Goal: Task Accomplishment & Management: Manage account settings

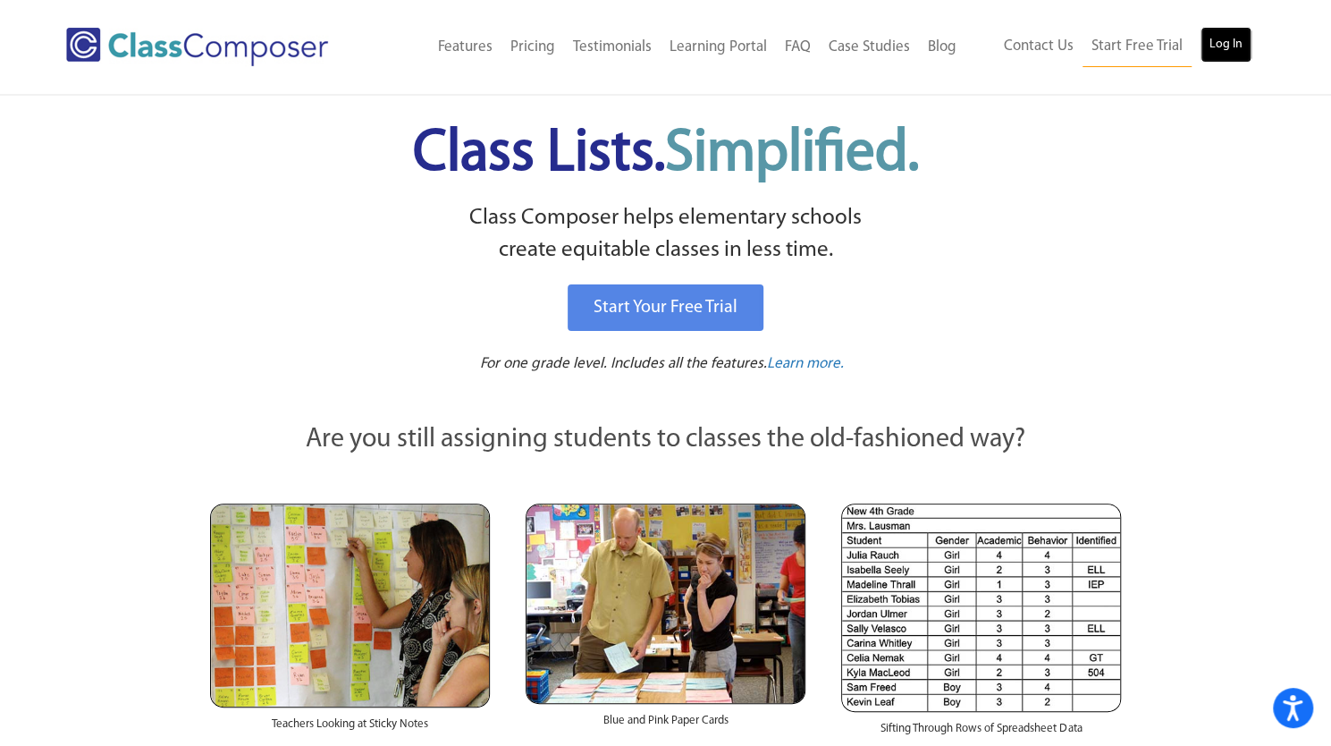
click at [1230, 51] on link "Log In" at bounding box center [1226, 45] width 51 height 36
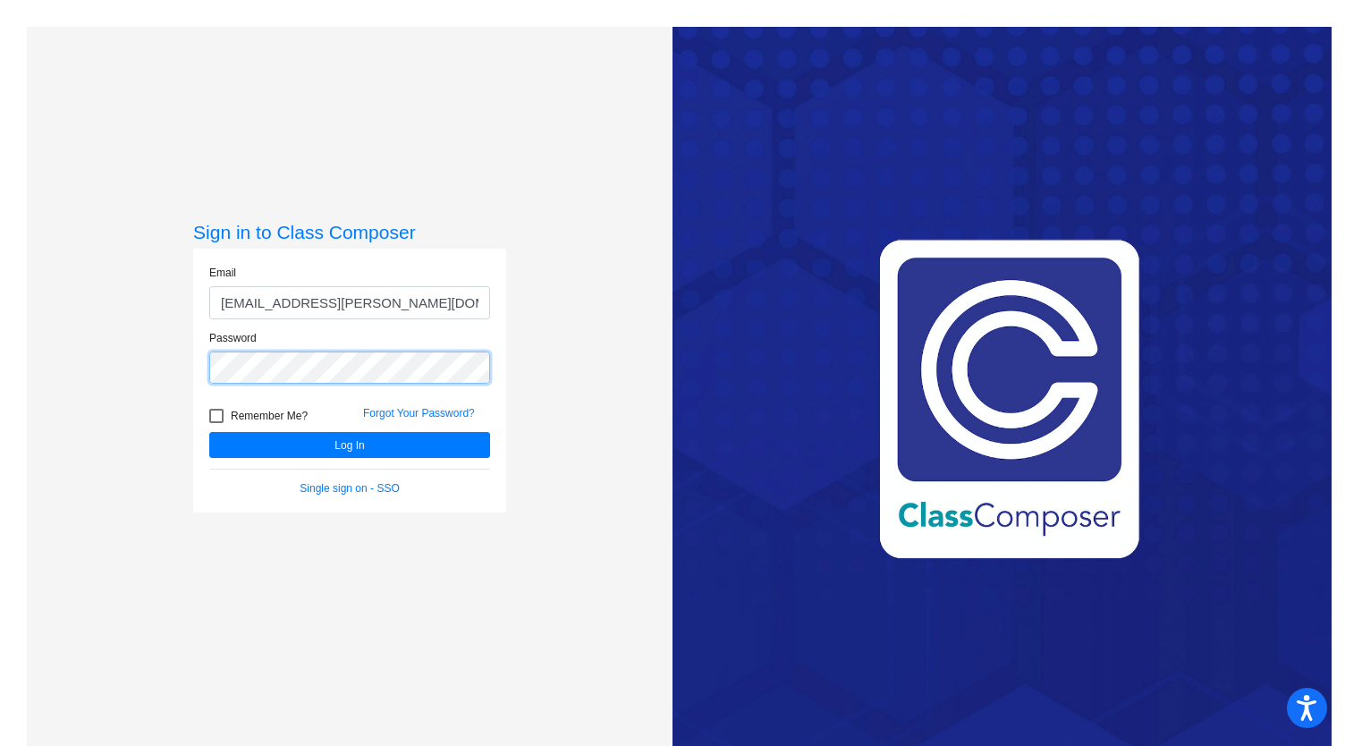
click at [209, 432] on button "Log In" at bounding box center [349, 445] width 281 height 26
click at [199, 369] on div "Password" at bounding box center [350, 362] width 308 height 65
click at [209, 432] on button "Log In" at bounding box center [349, 445] width 281 height 26
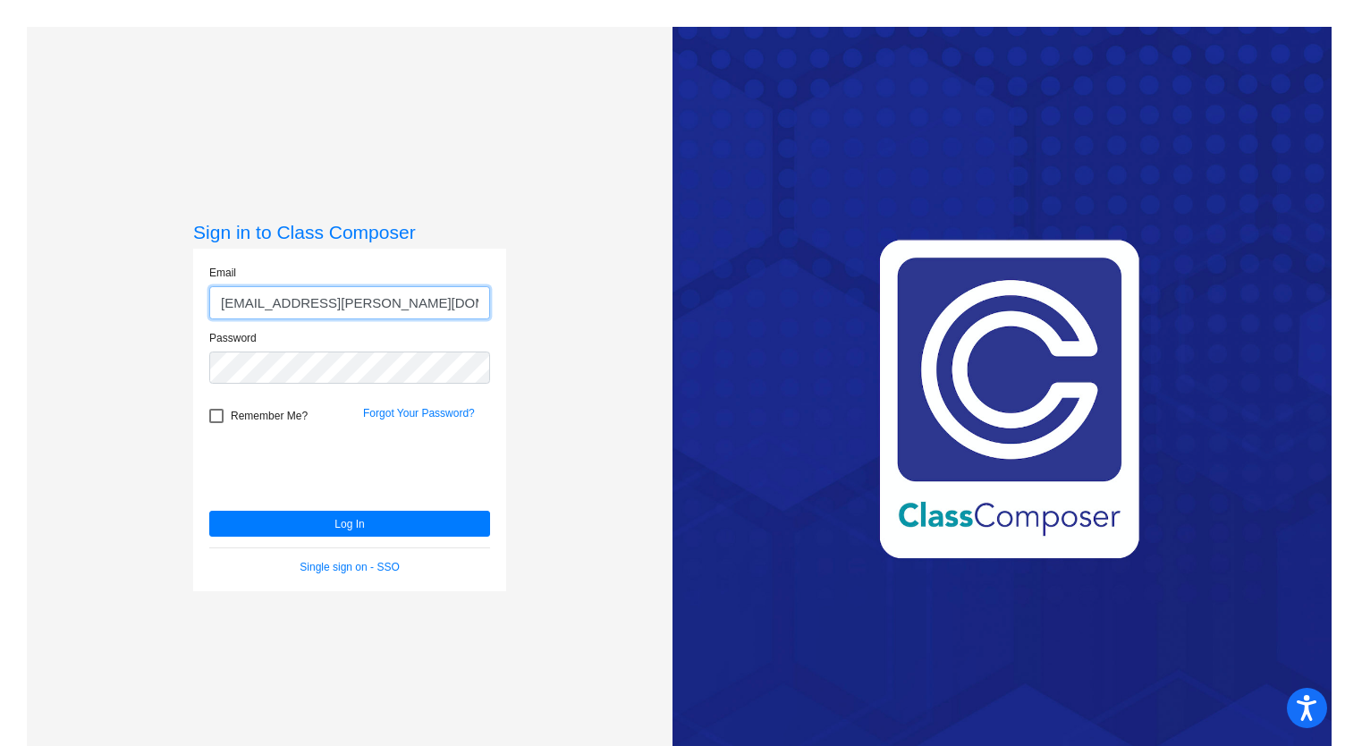
drag, startPoint x: 395, startPoint y: 311, endPoint x: 190, endPoint y: 305, distance: 205.8
click at [190, 305] on div "Sign in to Class Composer Email rowellr@hudson.k12.oh.us Password Remember Me? …" at bounding box center [350, 400] width 646 height 746
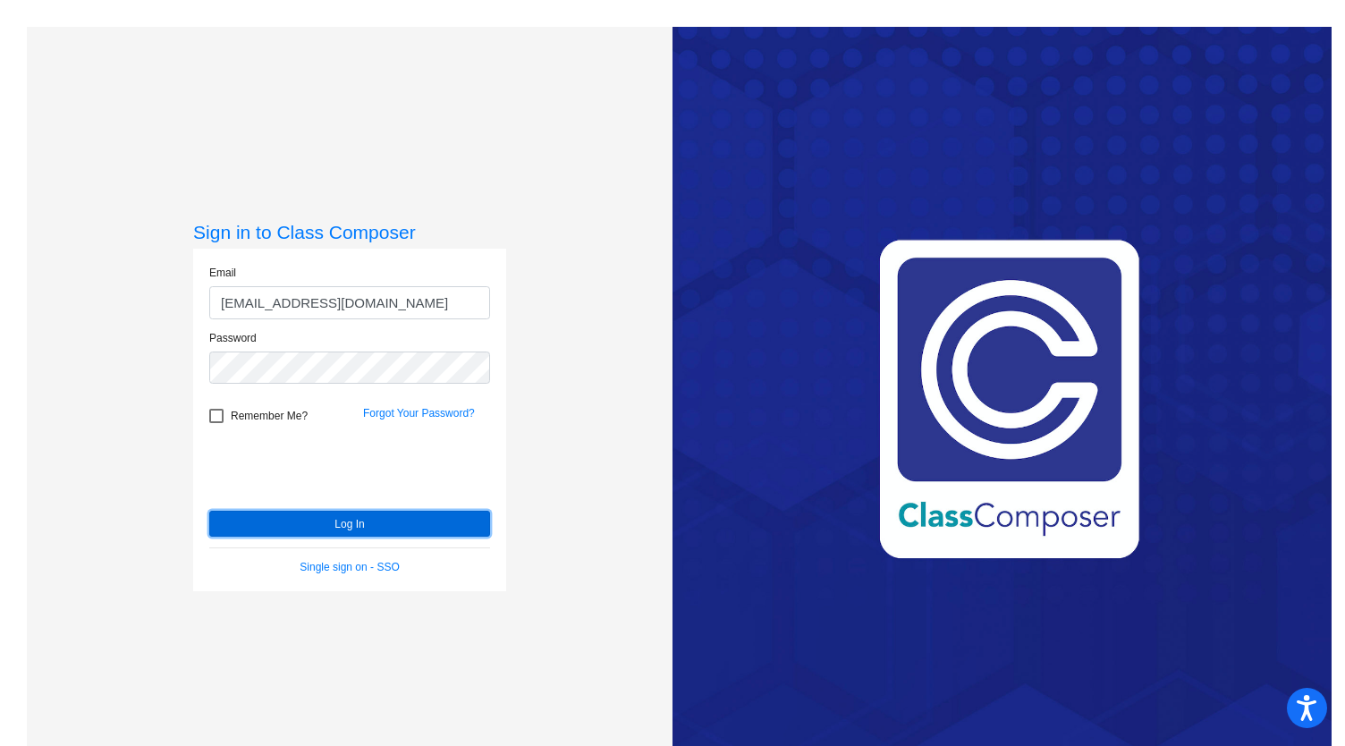
click at [317, 525] on button "Log In" at bounding box center [349, 524] width 281 height 26
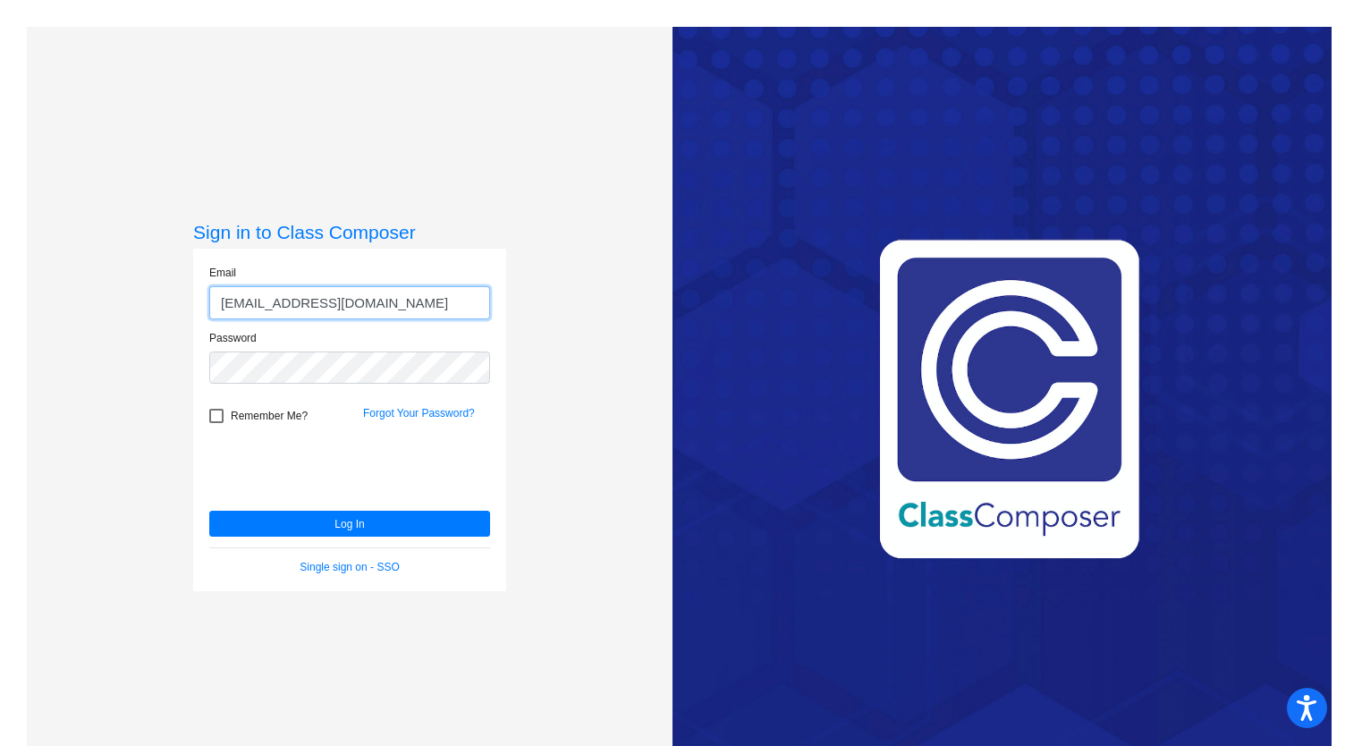
drag, startPoint x: 374, startPoint y: 300, endPoint x: 172, endPoint y: 295, distance: 202.1
click at [172, 295] on div "Sign in to Class Composer Email robynnrowell@gmail.com Password Remember Me? Fo…" at bounding box center [350, 400] width 646 height 746
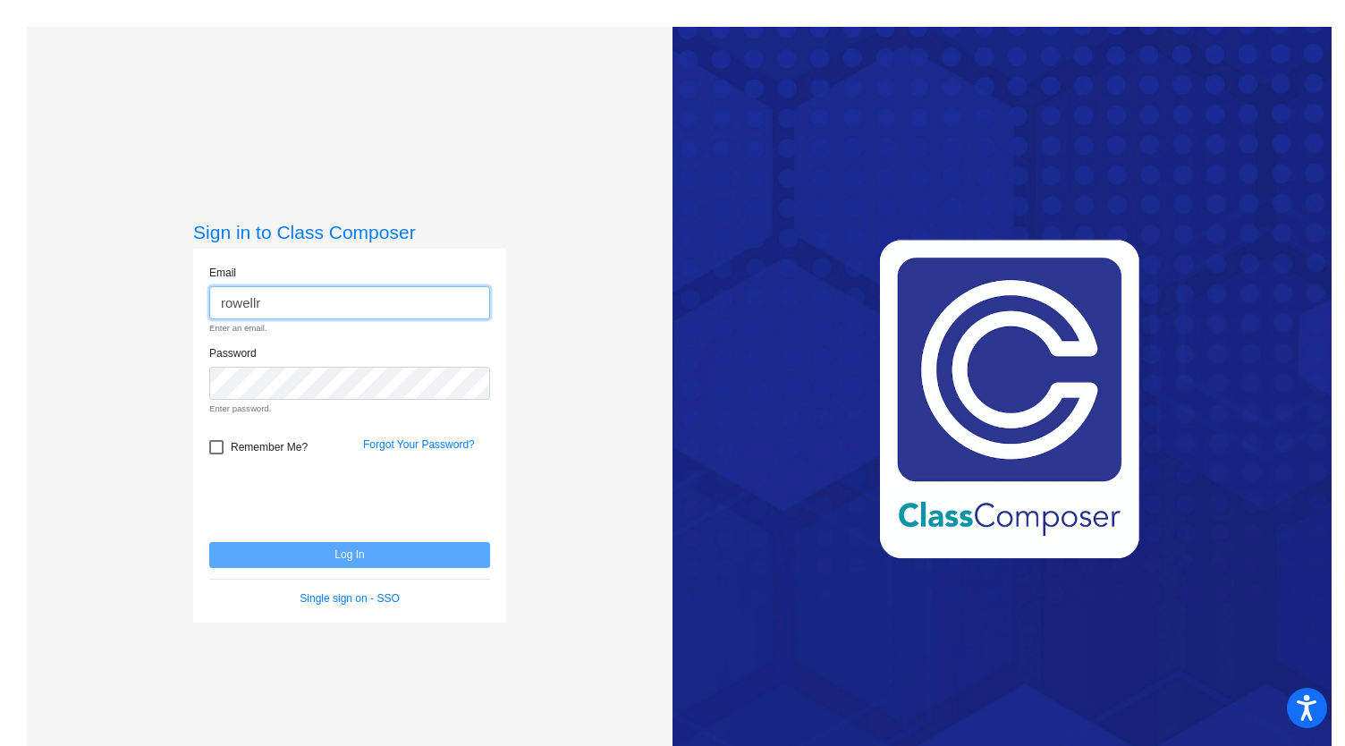
type input "rowellr@hudson.k12.oh.us"
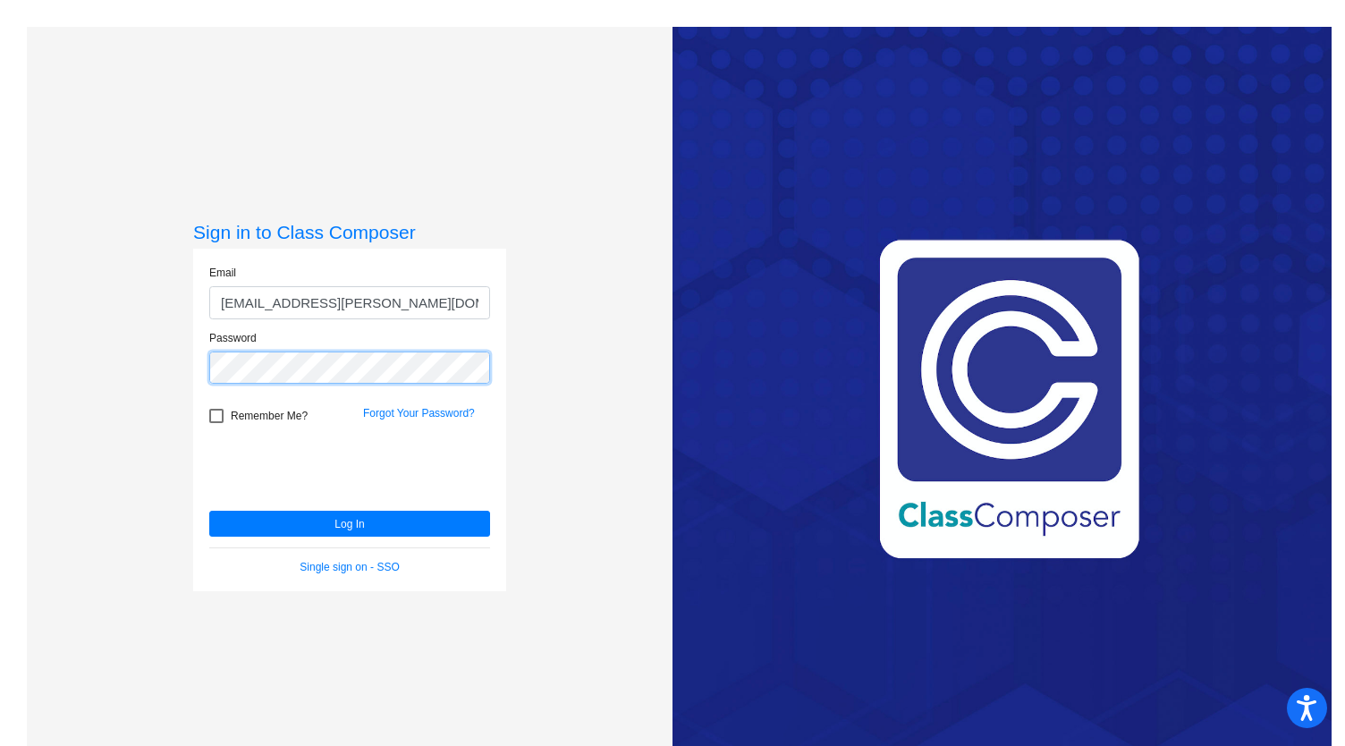
click at [209, 511] on button "Log In" at bounding box center [349, 524] width 281 height 26
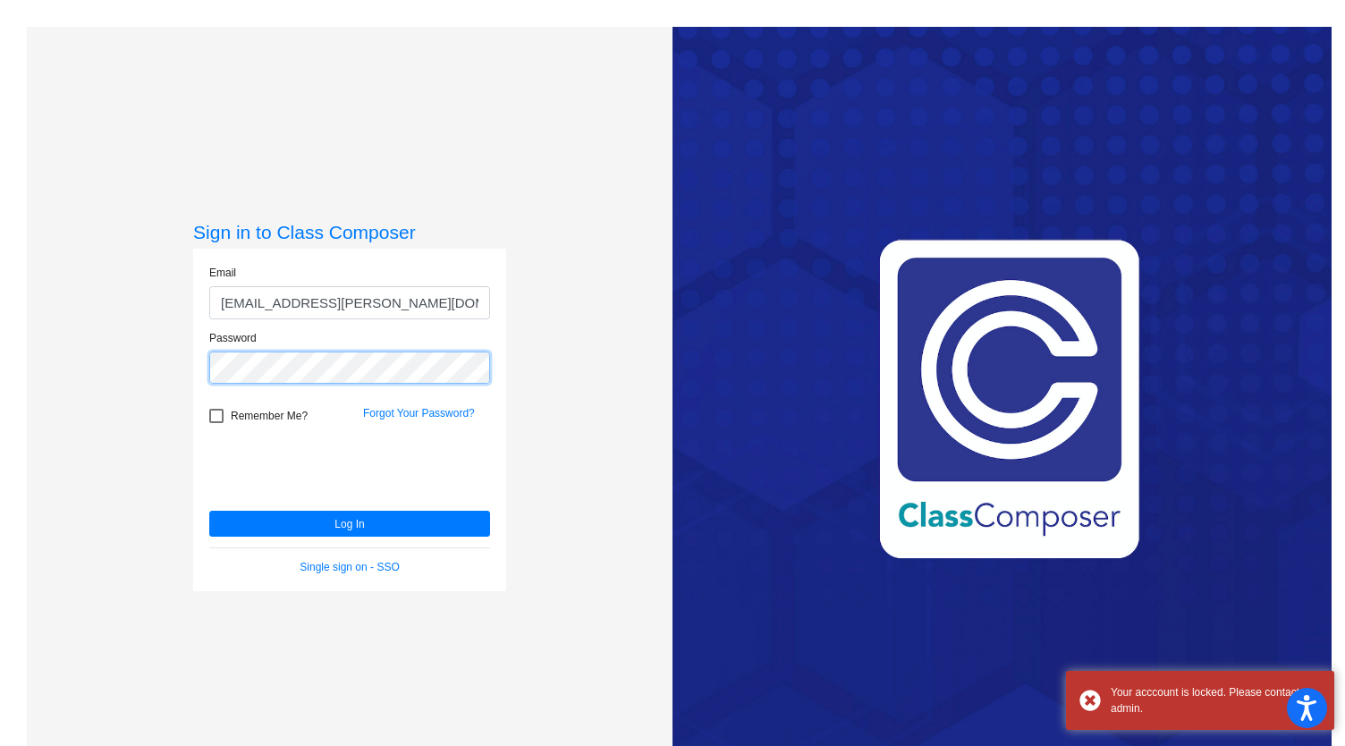
click at [209, 511] on button "Log In" at bounding box center [349, 524] width 281 height 26
